Goal: Task Accomplishment & Management: Manage account settings

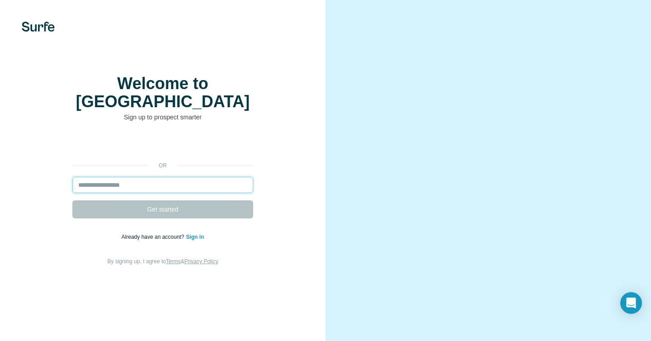
click at [173, 177] on input "email" at bounding box center [162, 185] width 181 height 16
type input "**********"
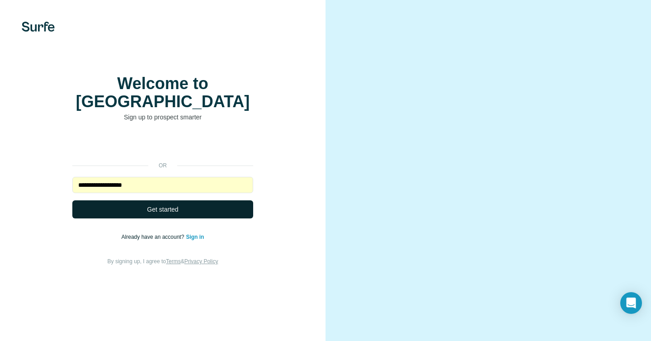
click at [194, 213] on button "Get started" at bounding box center [162, 209] width 181 height 18
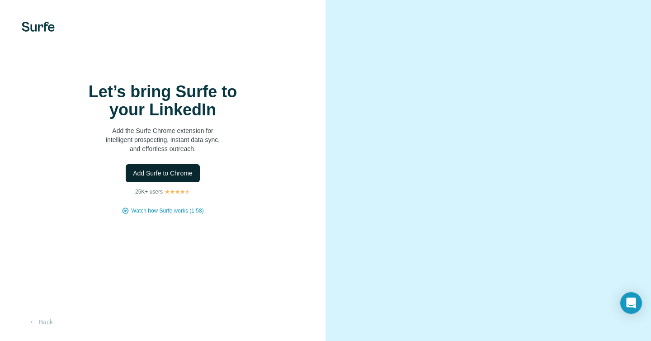
click at [174, 178] on span "Add Surfe to Chrome" at bounding box center [163, 173] width 60 height 9
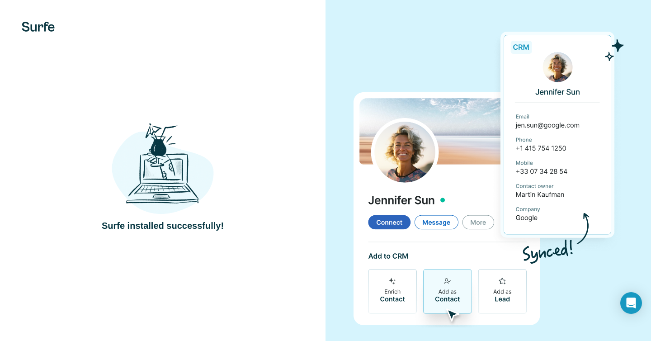
click at [286, 183] on div "Surfe installed successfully!" at bounding box center [162, 176] width 289 height 111
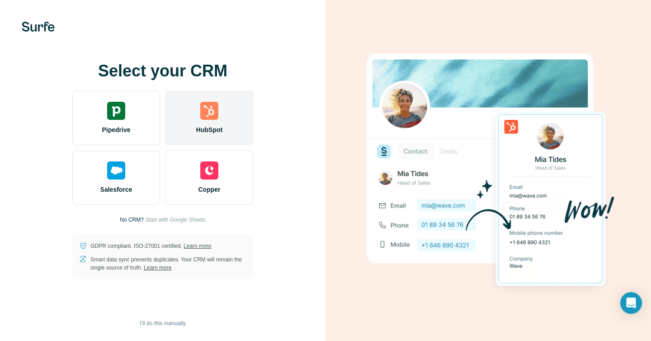
click at [225, 116] on div "HubSpot" at bounding box center [210, 118] width 88 height 54
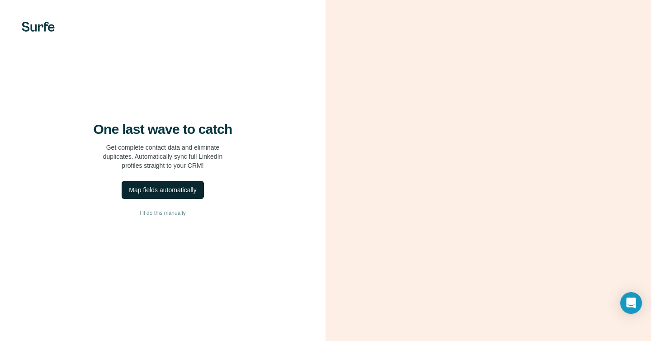
click at [178, 190] on div "Map fields automatically" at bounding box center [162, 189] width 67 height 9
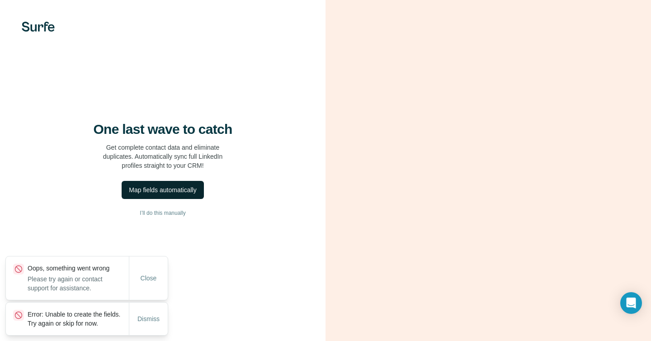
click at [194, 194] on div "Map fields automatically" at bounding box center [162, 189] width 67 height 9
click at [151, 193] on div "Map fields automatically" at bounding box center [162, 189] width 67 height 9
click at [46, 28] on img at bounding box center [38, 27] width 33 height 10
click at [152, 320] on button "Dismiss" at bounding box center [148, 319] width 35 height 16
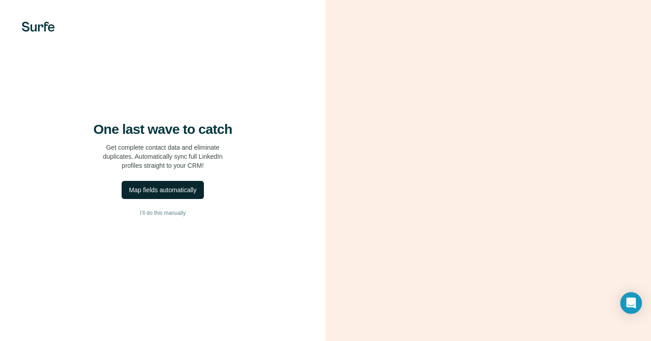
click at [152, 199] on button "Map fields automatically" at bounding box center [163, 190] width 82 height 18
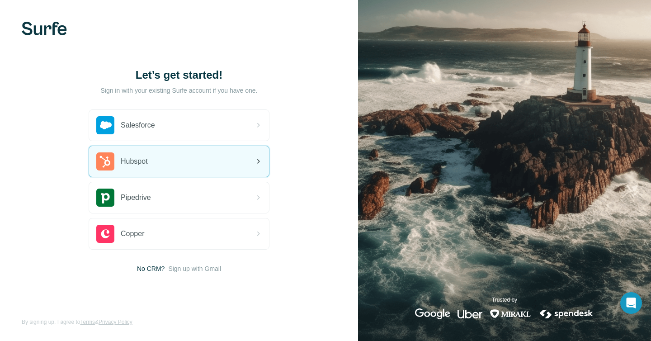
click at [176, 163] on div "Hubspot" at bounding box center [179, 161] width 180 height 31
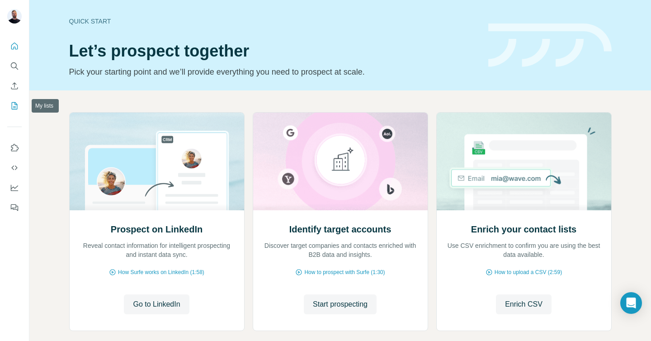
click at [15, 104] on icon "My lists" at bounding box center [15, 105] width 5 height 6
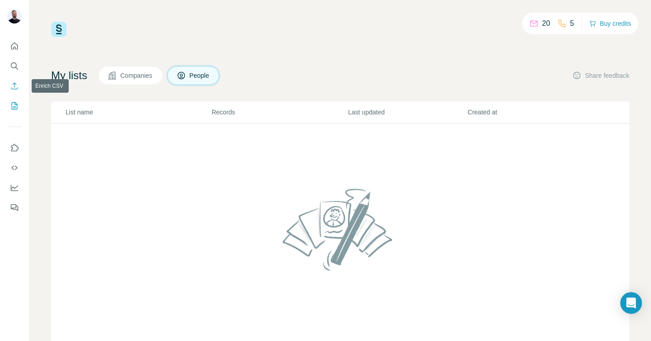
click at [12, 78] on button "Enrich CSV" at bounding box center [14, 86] width 14 height 16
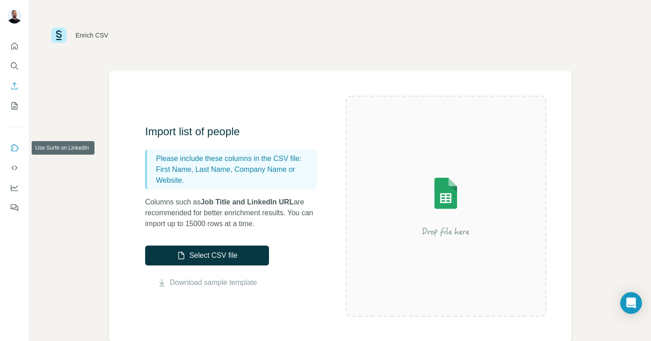
click at [15, 152] on button "Use Surfe on LinkedIn" at bounding box center [14, 148] width 14 height 16
click at [12, 46] on icon "Quick start" at bounding box center [14, 46] width 9 height 9
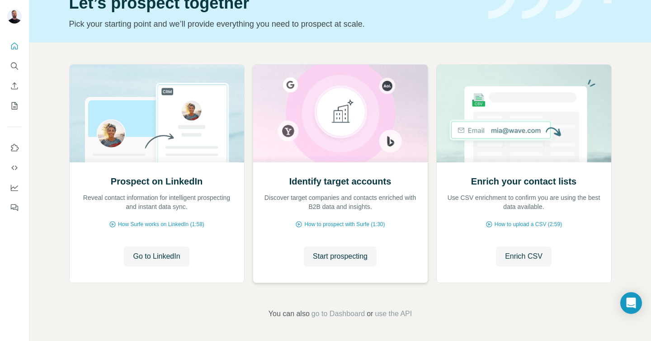
scroll to position [47, 0]
click at [185, 224] on span "How Surfe works on LinkedIn (1:58)" at bounding box center [161, 225] width 86 height 8
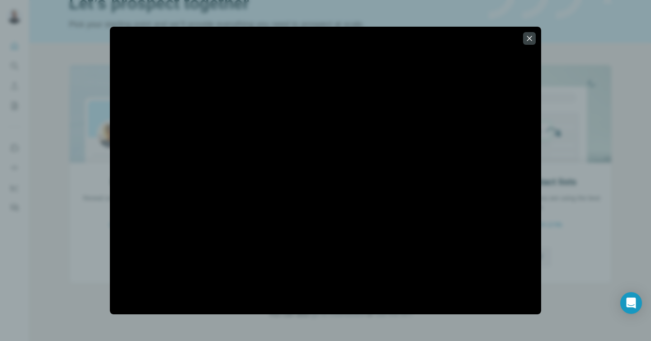
click at [578, 133] on div at bounding box center [325, 170] width 651 height 341
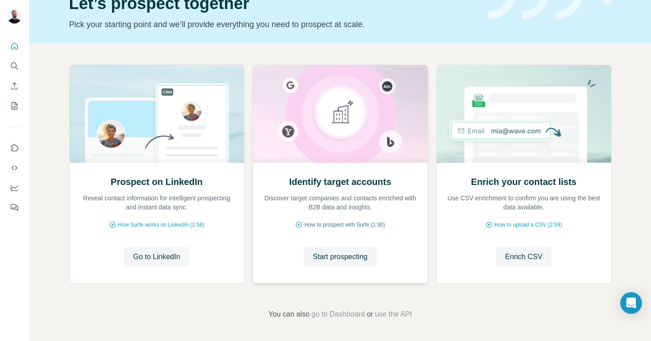
click at [345, 222] on span "How to prospect with Surfe (1:30)" at bounding box center [344, 225] width 81 height 8
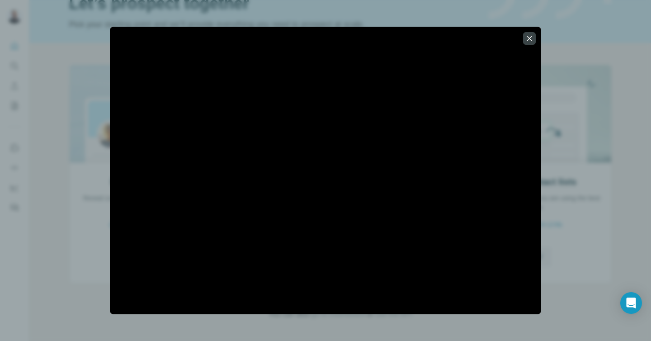
click at [341, 307] on div at bounding box center [326, 171] width 432 height 288
click at [542, 205] on div at bounding box center [325, 170] width 651 height 341
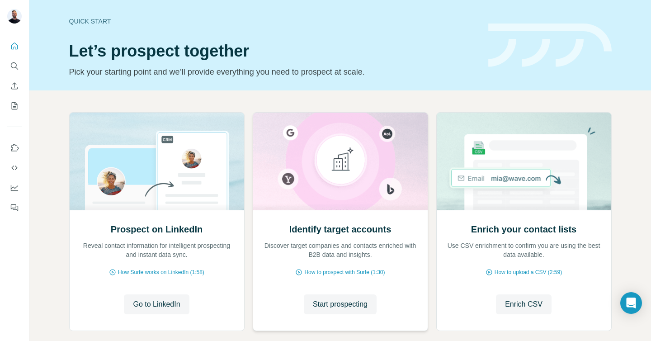
scroll to position [48, 0]
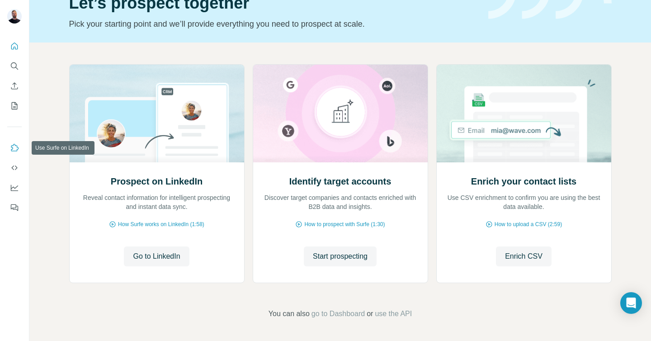
click at [11, 147] on icon "Use Surfe on LinkedIn" at bounding box center [14, 147] width 9 height 9
click at [14, 169] on icon "Use Surfe API" at bounding box center [14, 167] width 9 height 9
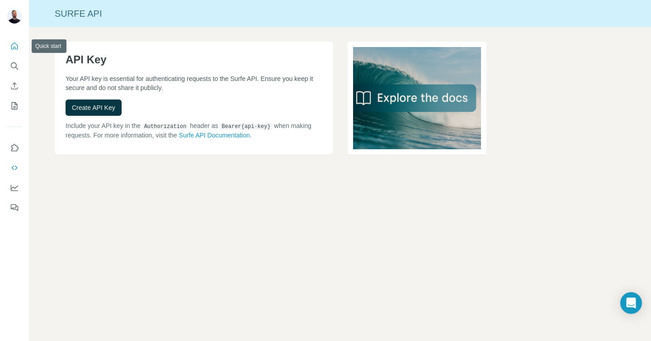
click at [13, 44] on icon "Quick start" at bounding box center [14, 46] width 9 height 9
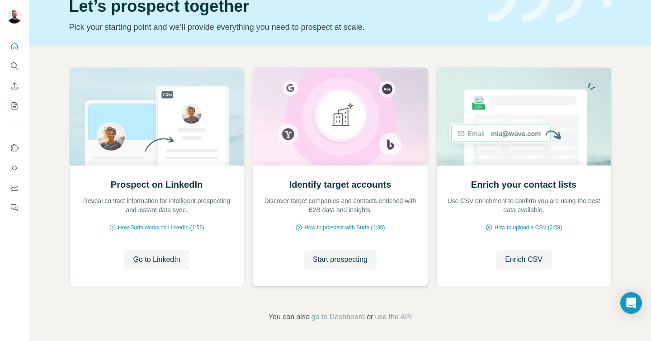
scroll to position [43, 0]
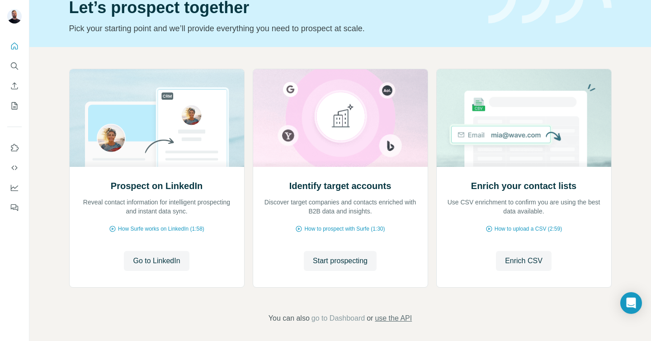
click at [397, 318] on span "use the API" at bounding box center [393, 318] width 37 height 11
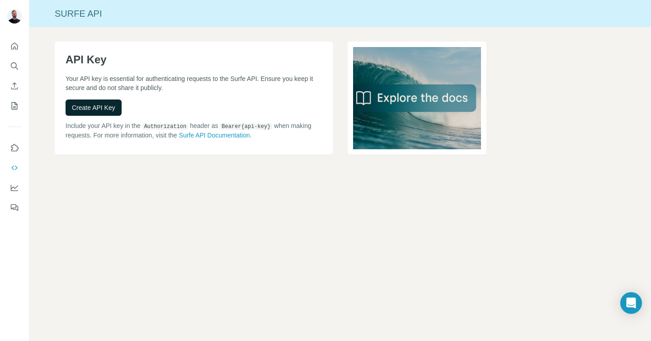
click at [96, 109] on span "Create API Key" at bounding box center [93, 107] width 43 height 9
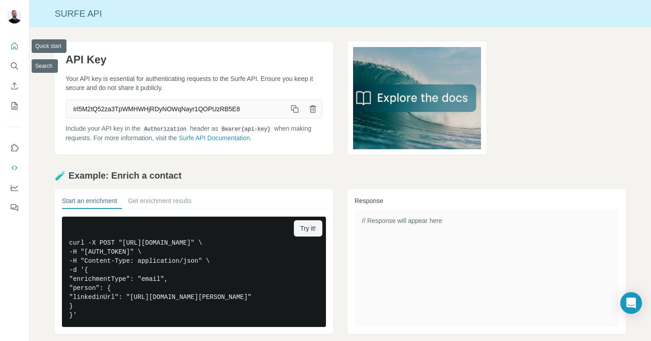
click at [14, 49] on icon "Quick start" at bounding box center [14, 46] width 7 height 7
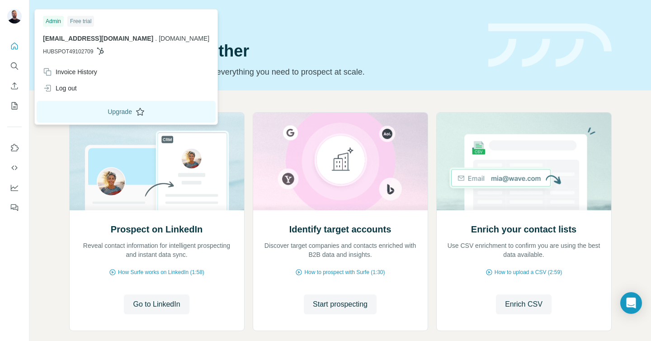
click at [80, 112] on button "Upgrade" at bounding box center [126, 112] width 179 height 22
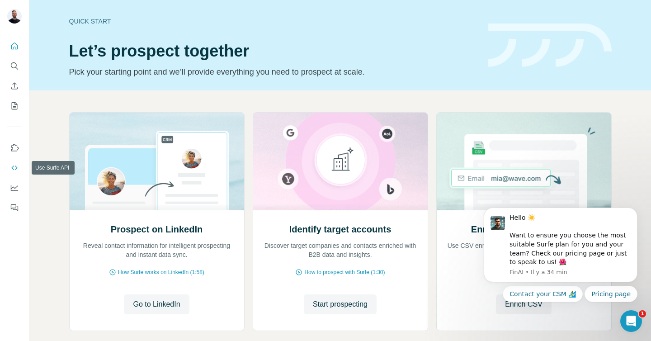
click at [14, 167] on icon "Use Surfe API" at bounding box center [14, 167] width 9 height 9
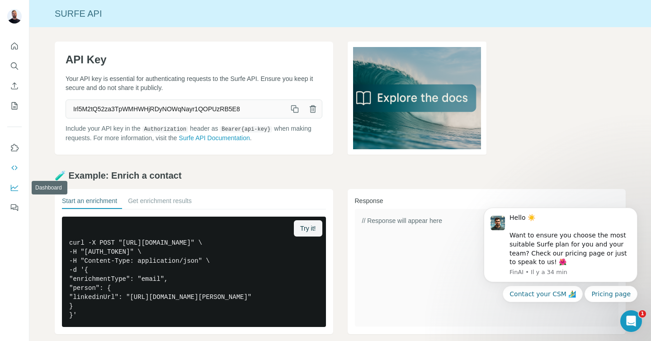
click at [15, 182] on button "Dashboard" at bounding box center [14, 188] width 14 height 16
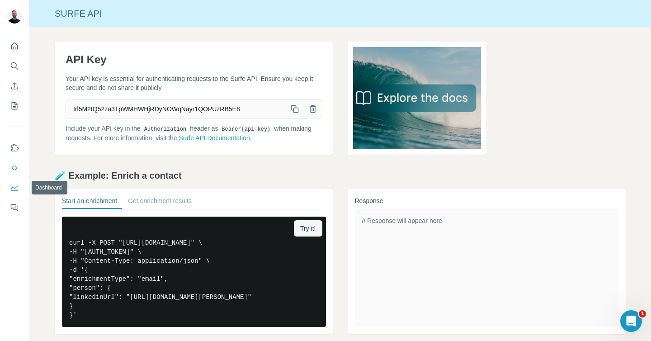
click at [16, 187] on icon "Dashboard" at bounding box center [14, 187] width 7 height 4
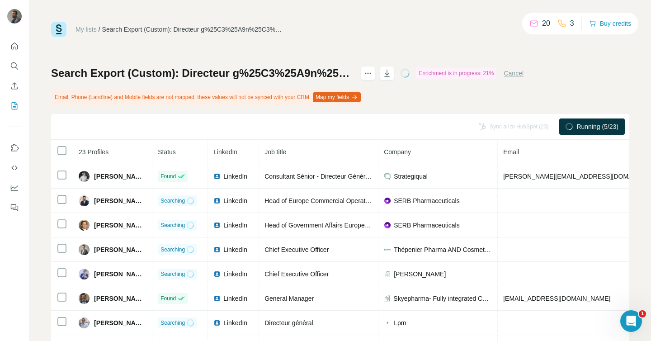
click at [345, 96] on button "Map my fields" at bounding box center [337, 97] width 48 height 10
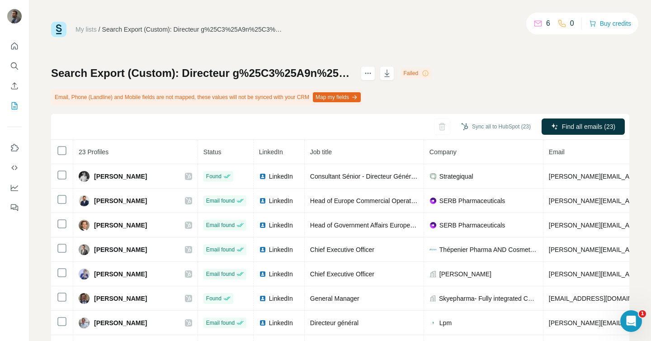
click at [335, 119] on div "Sync all to HubSpot (23) Find all emails (23)" at bounding box center [340, 127] width 579 height 26
click at [240, 101] on div "Email, Phone (Landline) and Mobile fields are not mapped, these values will not…" at bounding box center [207, 97] width 312 height 15
click at [260, 95] on div "Email, Phone (Landline) and Mobile fields are not mapped, these values will not…" at bounding box center [207, 97] width 312 height 15
click at [292, 98] on div "Email, Phone (Landline) and Mobile fields are not mapped, these values will not…" at bounding box center [207, 97] width 312 height 15
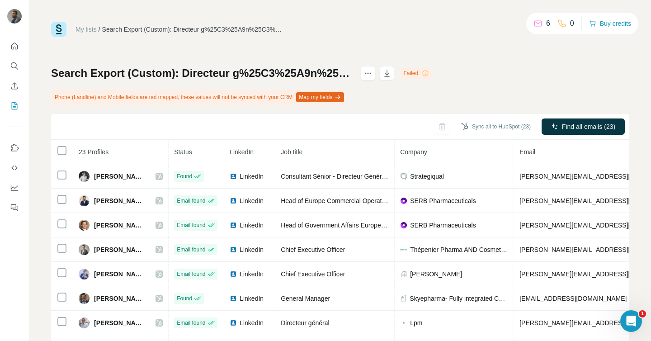
click at [432, 77] on div "Failed" at bounding box center [416, 73] width 31 height 11
click at [429, 73] on icon at bounding box center [425, 73] width 7 height 7
click at [432, 73] on div "Failed" at bounding box center [416, 73] width 31 height 11
click at [393, 90] on div "Search Export (Custom): Directeur g%25C3%25A9n%25C3%25A9ral - 14/08/2025 09:23 …" at bounding box center [340, 222] width 579 height 313
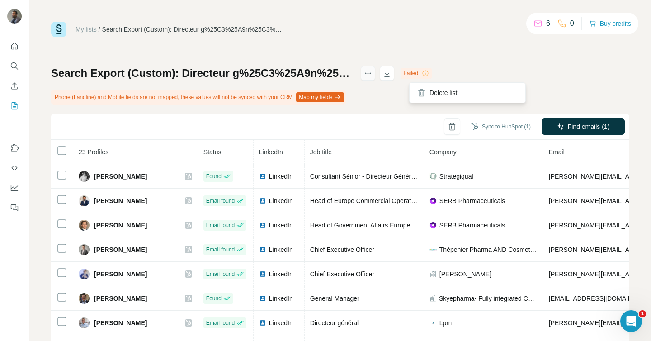
click at [373, 74] on icon "actions" at bounding box center [368, 73] width 9 height 9
click at [341, 97] on icon "button" at bounding box center [337, 97] width 7 height 7
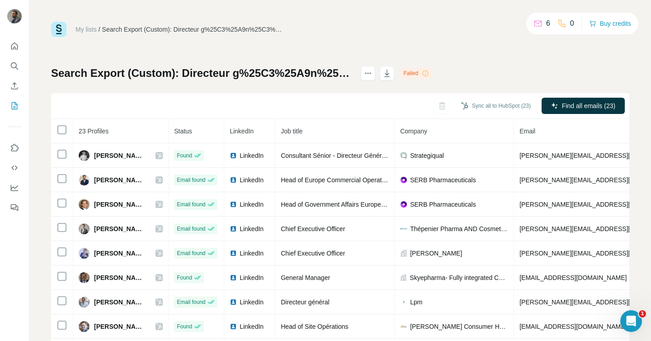
click at [429, 73] on icon at bounding box center [425, 73] width 7 height 7
click at [373, 75] on icon "actions" at bounding box center [368, 73] width 9 height 9
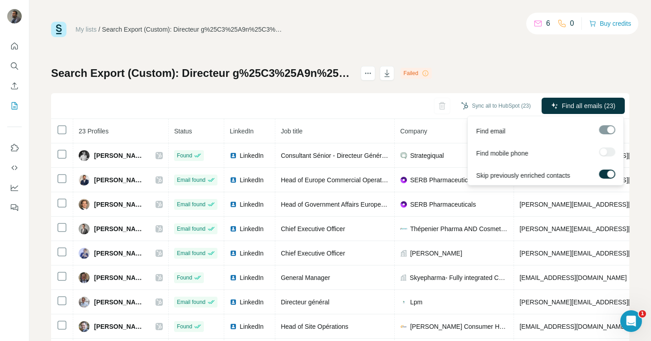
click at [608, 151] on div at bounding box center [607, 151] width 16 height 9
click at [608, 152] on div at bounding box center [607, 151] width 16 height 9
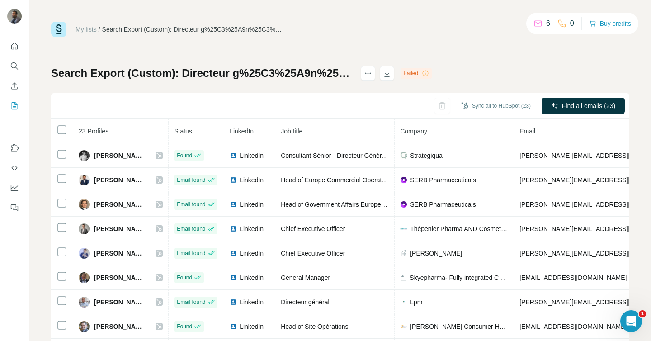
click at [586, 68] on div "Search Export (Custom): Directeur g%25C3%25A9n%25C3%25A9ral - 14/08/2025 09:23 …" at bounding box center [340, 212] width 579 height 292
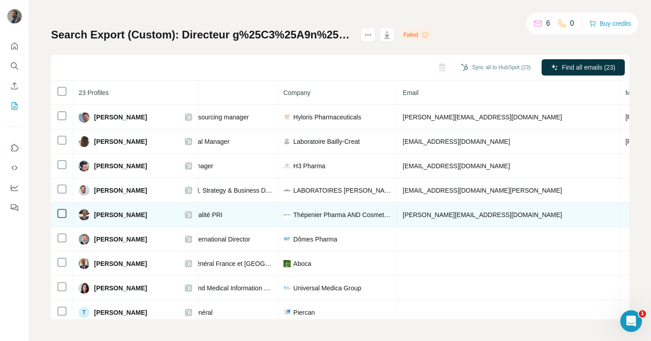
scroll to position [318, 0]
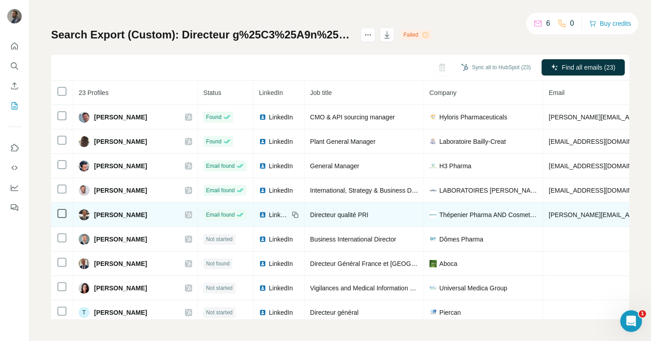
click at [281, 213] on span "LinkedIn" at bounding box center [279, 214] width 20 height 9
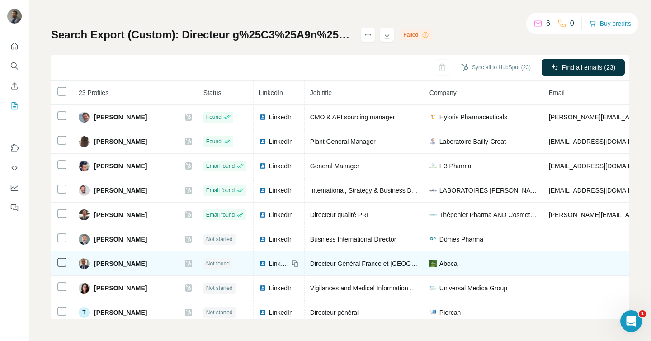
click at [275, 263] on span "LinkedIn" at bounding box center [279, 263] width 20 height 9
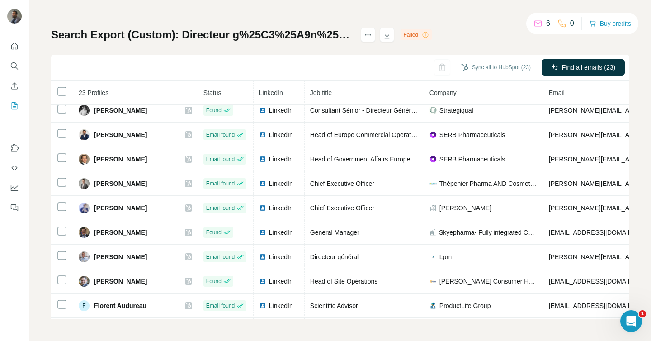
scroll to position [0, 0]
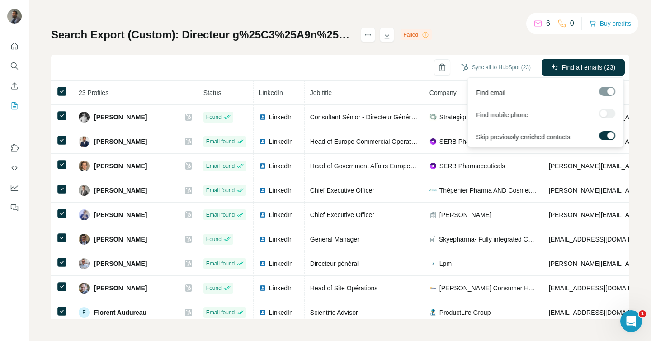
click at [607, 112] on div at bounding box center [607, 113] width 16 height 9
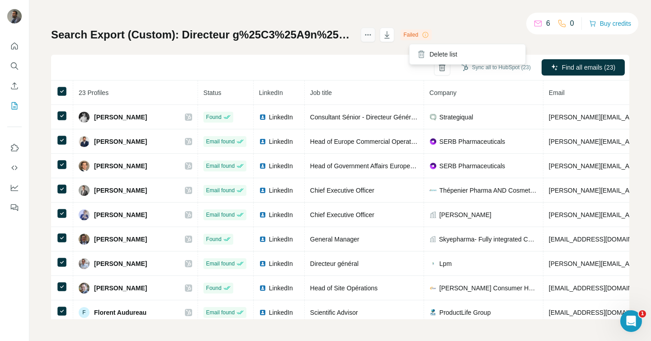
click at [369, 35] on icon "actions" at bounding box center [368, 34] width 1 height 1
click at [395, 68] on div "Sync all to HubSpot (23) Find all emails (23)" at bounding box center [340, 68] width 579 height 26
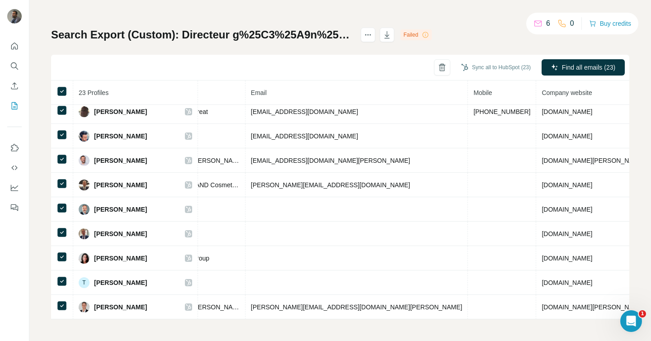
scroll to position [347, 311]
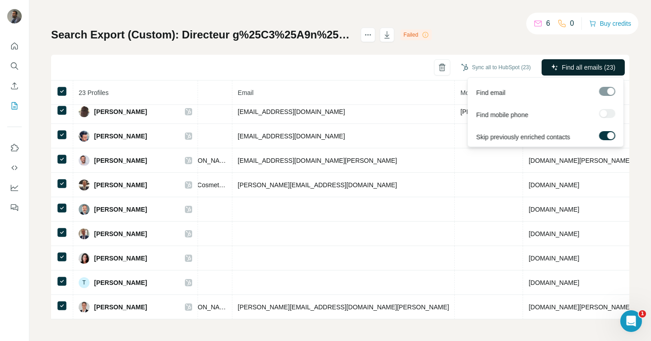
click at [588, 65] on span "Find all emails (23)" at bounding box center [588, 67] width 53 height 9
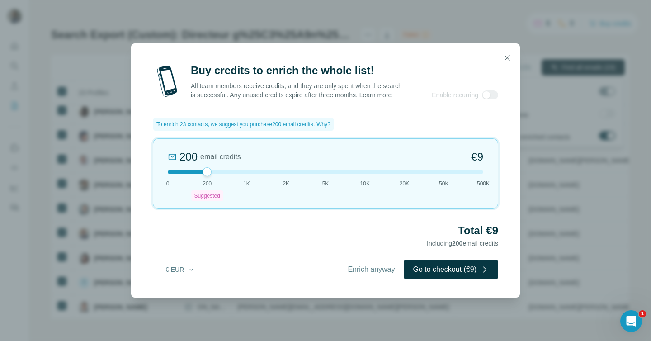
drag, startPoint x: 208, startPoint y: 178, endPoint x: 194, endPoint y: 184, distance: 14.8
click at [194, 184] on div "200 email credits €9 0 200 Suggested 1K 2K 5K 10K 20K 50K 500K" at bounding box center [326, 173] width 346 height 71
click at [510, 57] on icon "button" at bounding box center [507, 57] width 9 height 9
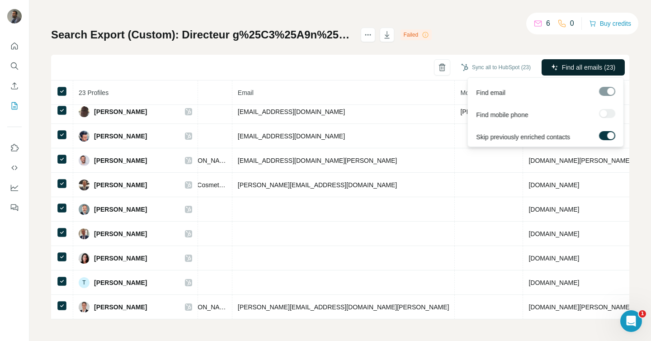
click at [602, 67] on span "Find all emails (23)" at bounding box center [588, 67] width 53 height 9
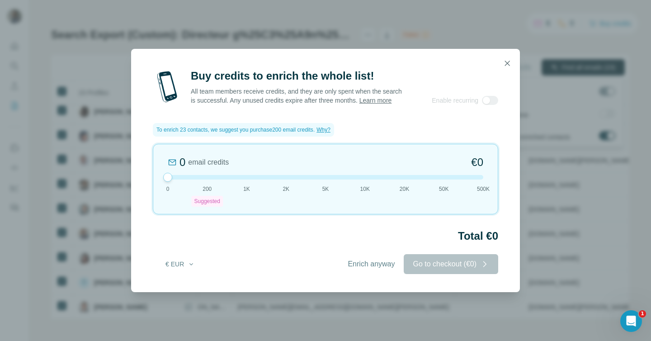
drag, startPoint x: 204, startPoint y: 178, endPoint x: 156, endPoint y: 180, distance: 47.5
click at [156, 180] on div "0 email credits €0 0 200 Suggested 1K 2K 5K 10K 20K 50K 500K" at bounding box center [326, 179] width 346 height 71
click at [442, 270] on div "Enrich anyway Go to checkout (€0)" at bounding box center [419, 264] width 160 height 20
click at [355, 274] on button "Enrich anyway" at bounding box center [371, 264] width 65 height 20
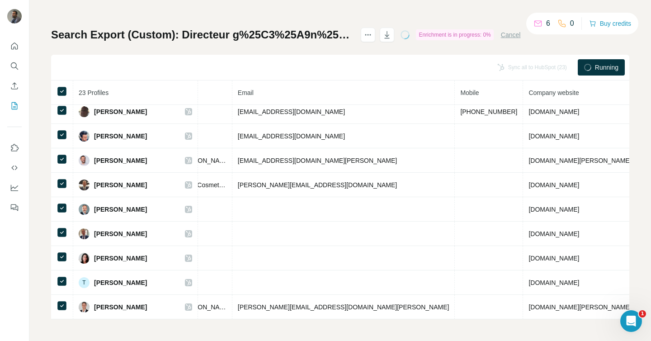
click at [632, 323] on icon "Ouvrir le Messenger Intercom" at bounding box center [631, 321] width 15 height 15
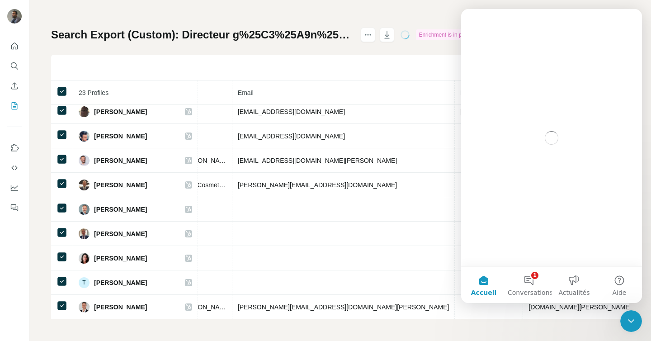
scroll to position [0, 0]
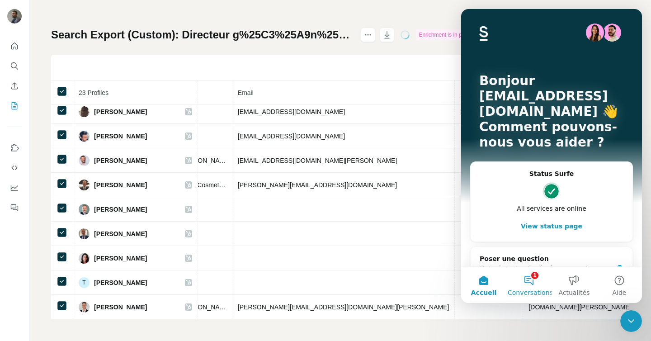
click at [536, 279] on button "1 Conversations" at bounding box center [529, 285] width 45 height 36
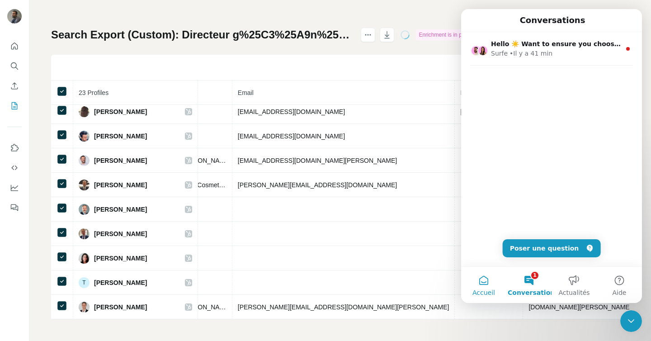
click at [489, 286] on button "Accueil" at bounding box center [483, 285] width 45 height 36
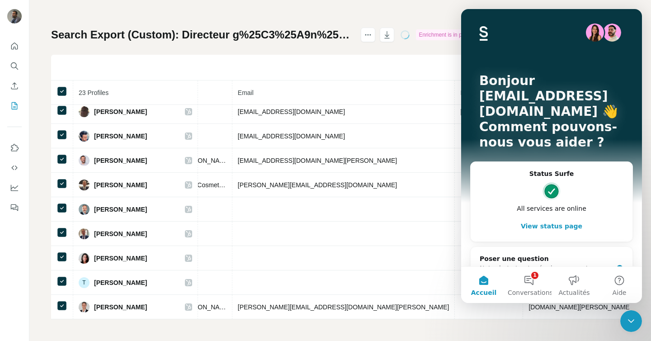
click at [441, 329] on div "My lists / Search Export (Custom): Directeur g%25C3%25A9n%25C3%25A9ral - 14/08/…" at bounding box center [340, 170] width 622 height 341
click at [620, 4] on div "My lists / Search Export (Custom): Directeur g%25C3%25A9n%25C3%25A9ral - 14/08/…" at bounding box center [340, 151] width 579 height 336
click at [424, 4] on div "My lists / Search Export (Custom): Directeur g%25C3%25A9n%25C3%25A9ral - 14/08/…" at bounding box center [340, 151] width 579 height 336
click at [483, 287] on button "Accueil" at bounding box center [483, 285] width 45 height 36
click at [519, 327] on div "My lists / Search Export (Custom): Directeur g%25C3%25A9n%25C3%25A9ral - 14/08/…" at bounding box center [340, 170] width 622 height 341
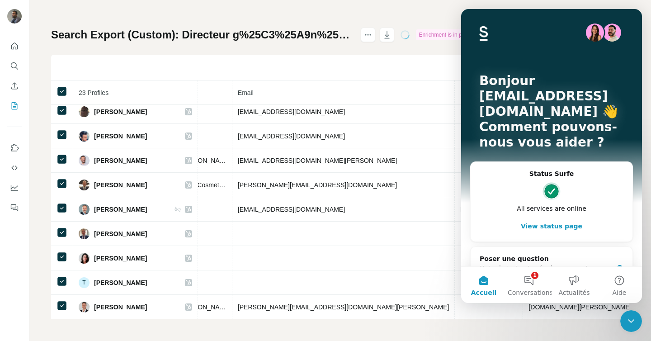
click at [519, 327] on div "My lists / Search Export (Custom): Directeur g%25C3%25A9n%25C3%25A9ral - 14/08/…" at bounding box center [340, 170] width 622 height 341
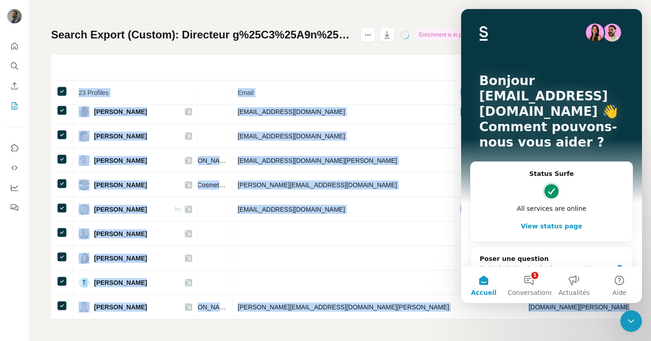
click at [519, 327] on div "My lists / Search Export (Custom): Directeur g%25C3%25A9n%25C3%25A9ral - 14/08/…" at bounding box center [340, 170] width 622 height 341
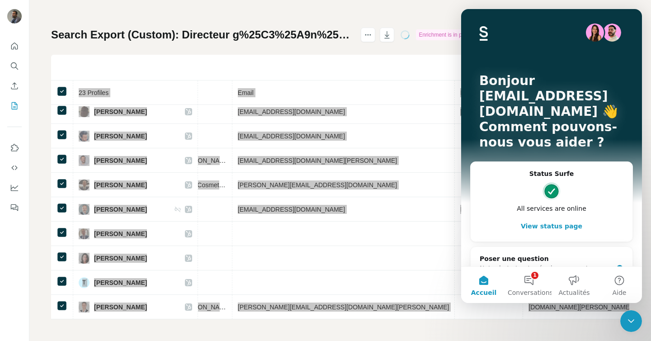
click at [578, 61] on div "Bonjour gblot@datanalyse.fr 👋 Comment pouvons-nous vous aider ?" at bounding box center [551, 113] width 163 height 209
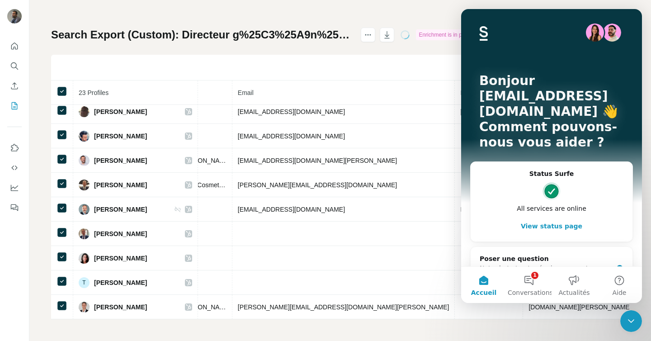
click at [420, 71] on div "Sync all to HubSpot (23) Running (1/3)" at bounding box center [340, 68] width 579 height 26
click at [427, 62] on div "Sync all to HubSpot (23) Running (1/3)" at bounding box center [340, 68] width 579 height 26
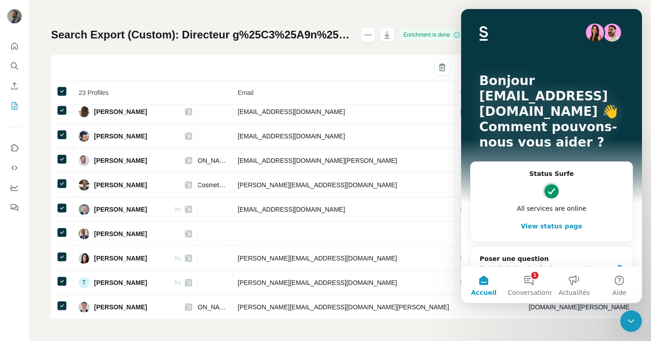
click at [361, 63] on div "Sync all to HubSpot (23) Find all emails (23)" at bounding box center [340, 68] width 579 height 26
click at [646, 309] on div "My lists / Search Export (Custom): Directeur g%25C3%25A9n%25C3%25A9ral - 14/08/…" at bounding box center [340, 170] width 622 height 341
click at [603, 94] on p "Bonjour gblot@datanalyse.fr 👋" at bounding box center [551, 96] width 145 height 46
click at [575, 77] on p "Bonjour gblot@datanalyse.fr 👋" at bounding box center [551, 96] width 145 height 46
click at [630, 316] on icon "Fermer le Messenger Intercom" at bounding box center [631, 321] width 11 height 11
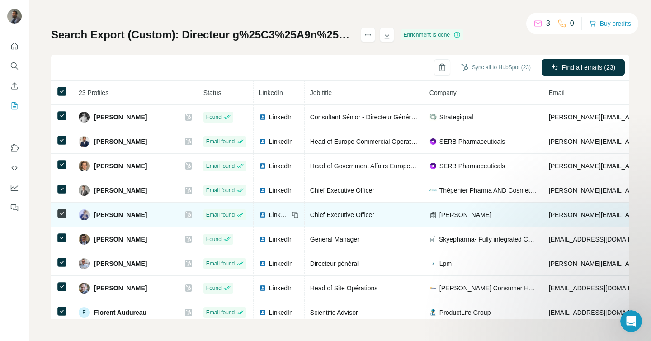
click at [275, 216] on span "LinkedIn" at bounding box center [279, 214] width 20 height 9
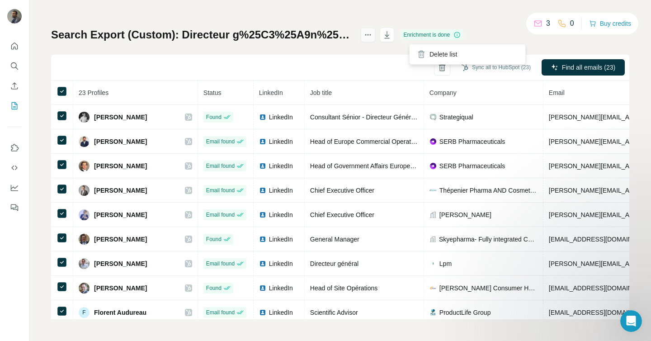
click at [373, 39] on icon "actions" at bounding box center [368, 34] width 9 height 9
click at [240, 51] on div "Search Export (Custom): Directeur g%25C3%25A9n%25C3%25A9ral - 14/08/2025 09:23 …" at bounding box center [340, 174] width 579 height 292
click at [16, 50] on icon "Quick start" at bounding box center [14, 46] width 9 height 9
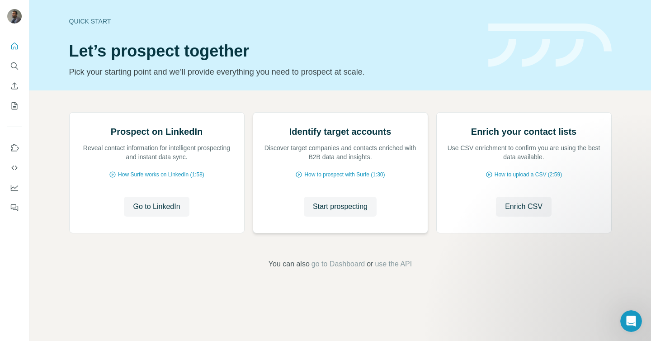
scroll to position [48, 0]
click at [349, 270] on span "go to Dashboard" at bounding box center [338, 264] width 53 height 11
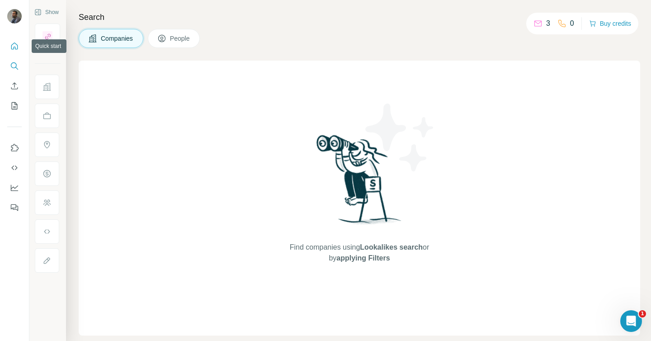
click at [12, 48] on icon "Quick start" at bounding box center [14, 46] width 9 height 9
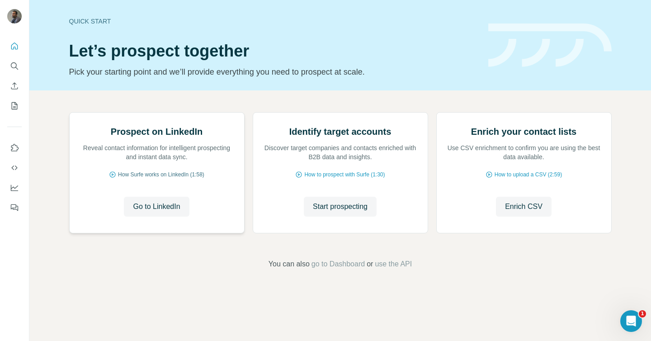
click at [174, 179] on span "How Surfe works on LinkedIn (1:58)" at bounding box center [161, 175] width 86 height 8
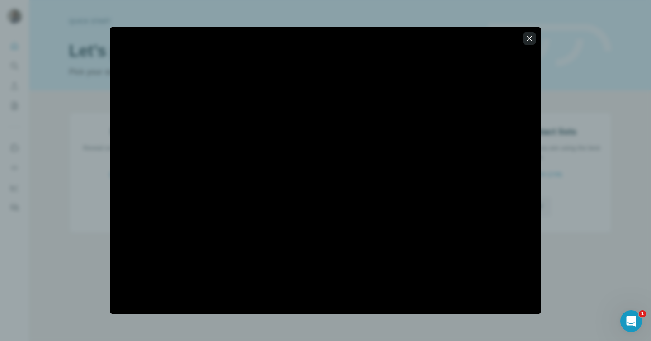
click at [528, 33] on button "button" at bounding box center [529, 38] width 13 height 13
